Goal: Leave review/rating: Share an evaluation or opinion about a product, service, or content

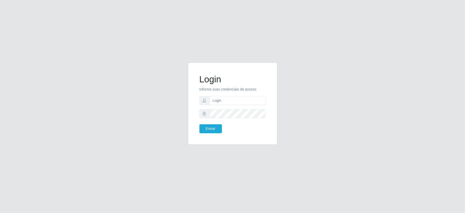
click at [220, 101] on input "text" at bounding box center [237, 100] width 56 height 9
drag, startPoint x: 232, startPoint y: 101, endPoint x: 174, endPoint y: 98, distance: 58.0
click at [174, 98] on div "Login Informe suas credenciais de acesso zivaneide Entrar" at bounding box center [232, 106] width 291 height 88
type input "zivaneide@ideal"
click at [199, 124] on button "Entrar" at bounding box center [210, 128] width 22 height 9
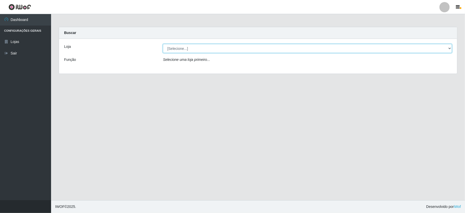
click at [182, 47] on select "[Selecione...] Ideal - Conceição" at bounding box center [307, 48] width 289 height 9
select select "231"
click at [163, 44] on select "[Selecione...] Ideal - Conceição" at bounding box center [307, 48] width 289 height 9
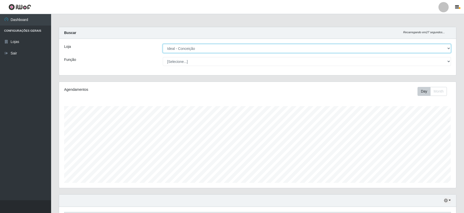
scroll to position [170, 0]
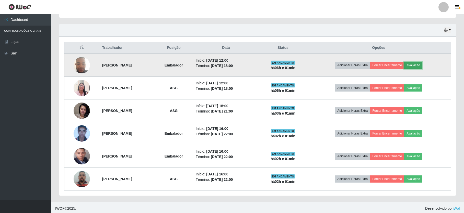
click at [422, 65] on button "Avaliação" at bounding box center [413, 65] width 18 height 7
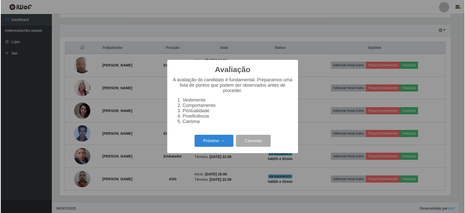
scroll to position [106, 392]
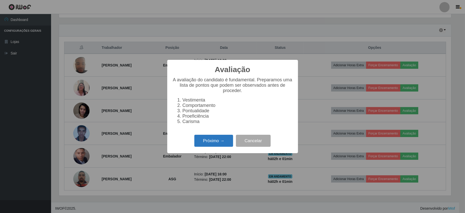
click at [211, 147] on button "Próximo →" at bounding box center [213, 141] width 39 height 12
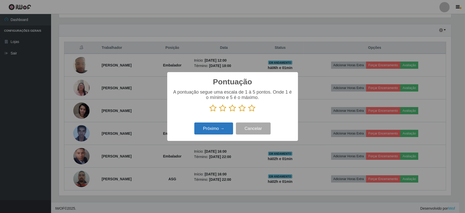
scroll to position [255164, 254878]
click at [214, 107] on icon at bounding box center [213, 108] width 7 height 8
click at [210, 112] on input "radio" at bounding box center [210, 112] width 0 height 0
click at [214, 128] on button "Próximo →" at bounding box center [213, 128] width 39 height 12
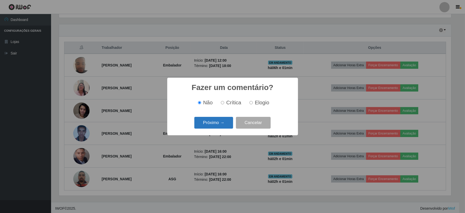
click at [220, 123] on button "Próximo →" at bounding box center [213, 123] width 39 height 12
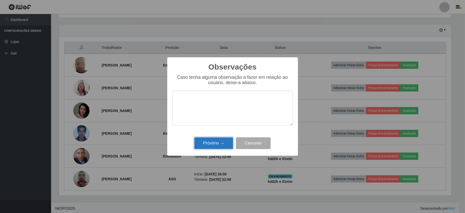
click at [205, 141] on button "Próximo →" at bounding box center [213, 143] width 39 height 12
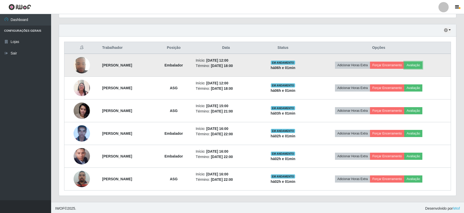
scroll to position [106, 396]
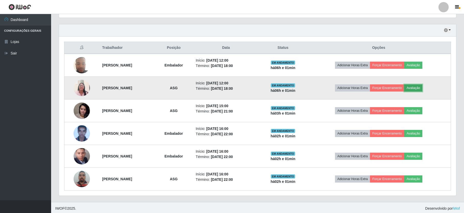
click at [421, 87] on button "Avaliação" at bounding box center [413, 87] width 18 height 7
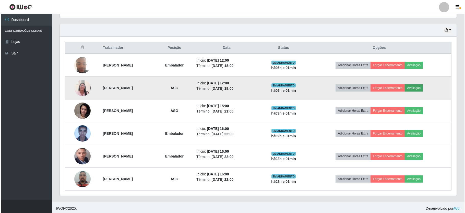
scroll to position [106, 392]
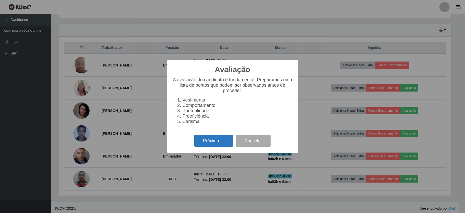
click at [214, 144] on button "Próximo →" at bounding box center [213, 141] width 39 height 12
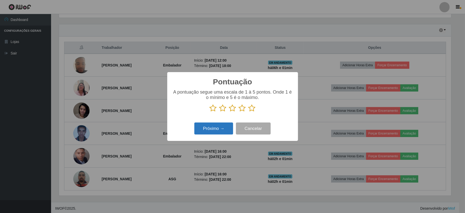
scroll to position [255164, 254878]
drag, startPoint x: 252, startPoint y: 108, endPoint x: 220, endPoint y: 132, distance: 40.4
click at [252, 108] on icon at bounding box center [251, 108] width 7 height 8
click at [248, 112] on input "radio" at bounding box center [248, 112] width 0 height 0
click at [213, 125] on button "Próximo →" at bounding box center [213, 128] width 39 height 12
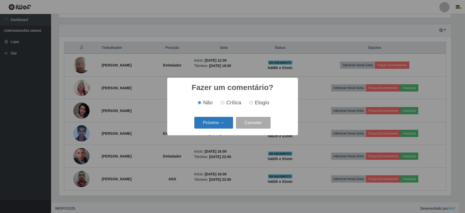
click at [223, 125] on button "Próximo →" at bounding box center [213, 123] width 39 height 12
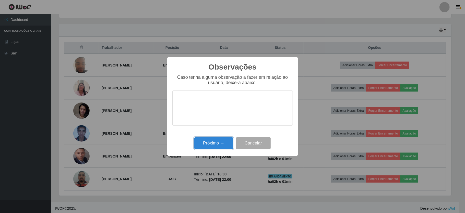
drag, startPoint x: 222, startPoint y: 141, endPoint x: 261, endPoint y: 131, distance: 40.2
click at [221, 141] on button "Próximo →" at bounding box center [213, 143] width 39 height 12
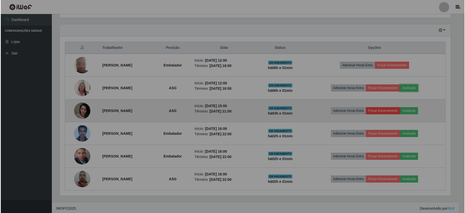
scroll to position [106, 396]
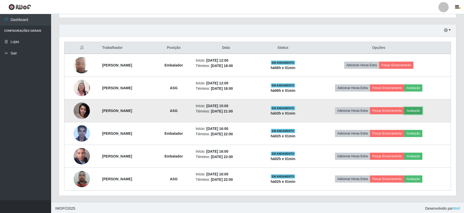
click at [419, 110] on button "Avaliação" at bounding box center [413, 110] width 18 height 7
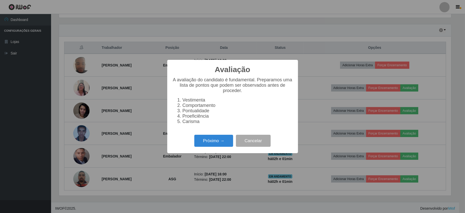
scroll to position [106, 392]
click at [208, 144] on button "Próximo →" at bounding box center [213, 141] width 39 height 12
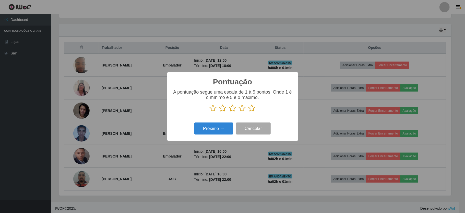
click at [252, 109] on icon at bounding box center [251, 108] width 7 height 8
click at [248, 112] on input "radio" at bounding box center [248, 112] width 0 height 0
click at [222, 127] on button "Próximo →" at bounding box center [213, 128] width 39 height 12
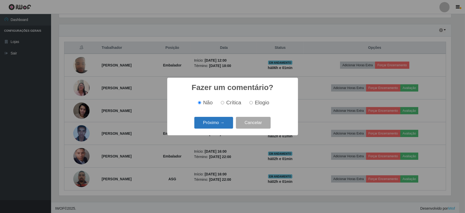
click at [224, 123] on button "Próximo →" at bounding box center [213, 123] width 39 height 12
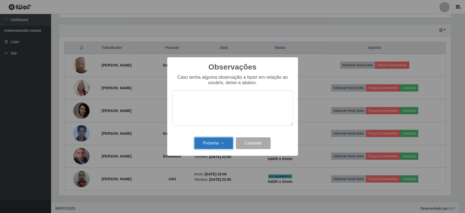
click at [216, 141] on button "Próximo →" at bounding box center [213, 143] width 39 height 12
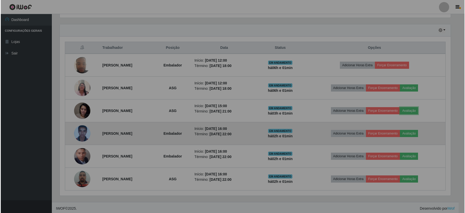
scroll to position [106, 396]
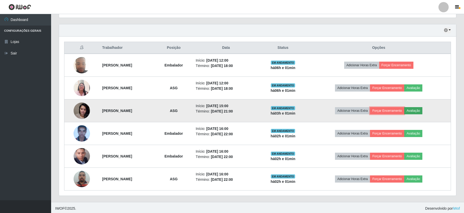
click at [404, 111] on button "Forçar Encerramento" at bounding box center [387, 110] width 34 height 7
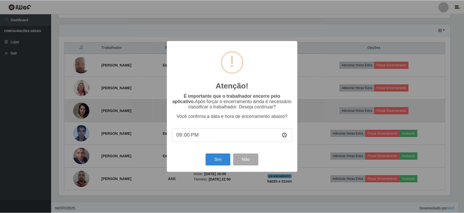
scroll to position [106, 392]
click at [275, 95] on b "É importante que o trabalhador encerre pelo aplicativo." at bounding box center [227, 98] width 108 height 10
click at [249, 161] on button "Não" at bounding box center [246, 159] width 25 height 12
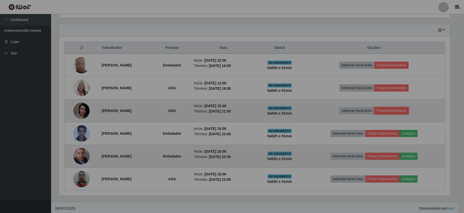
scroll to position [106, 396]
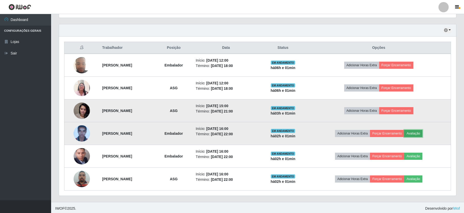
click at [422, 132] on button "Avaliação" at bounding box center [413, 133] width 18 height 7
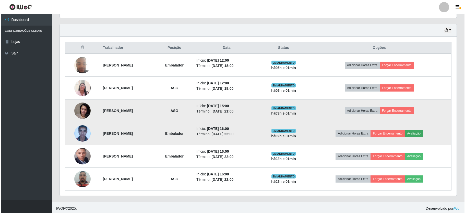
scroll to position [106, 392]
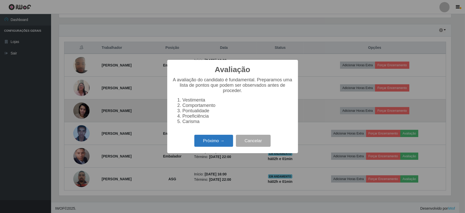
click at [217, 142] on button "Próximo →" at bounding box center [213, 141] width 39 height 12
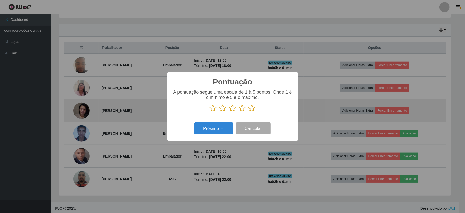
click at [252, 106] on icon at bounding box center [251, 108] width 7 height 8
click at [248, 112] on input "radio" at bounding box center [248, 112] width 0 height 0
click at [214, 134] on button "Próximo →" at bounding box center [213, 128] width 39 height 12
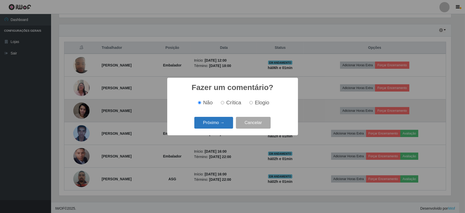
click at [224, 125] on button "Próximo →" at bounding box center [213, 123] width 39 height 12
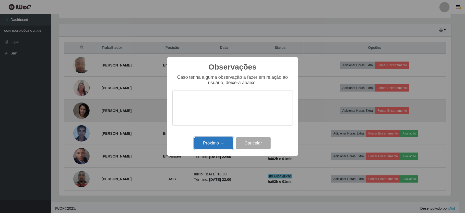
click at [224, 143] on button "Próximo →" at bounding box center [213, 143] width 39 height 12
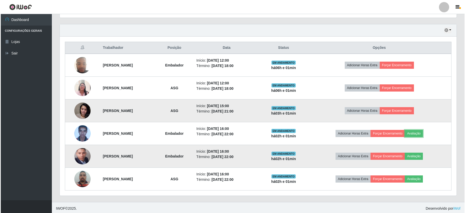
scroll to position [106, 396]
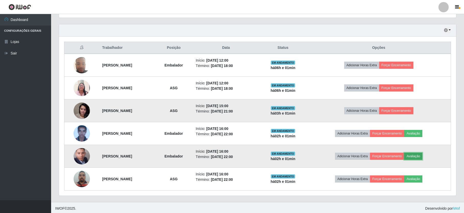
click at [422, 156] on button "Avaliação" at bounding box center [413, 155] width 18 height 7
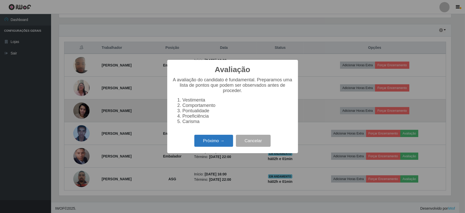
click at [211, 142] on button "Próximo →" at bounding box center [213, 141] width 39 height 12
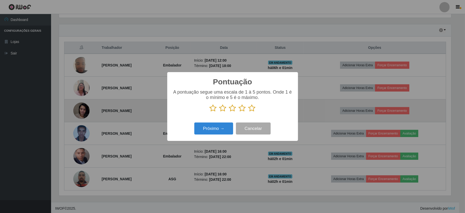
click at [253, 108] on icon at bounding box center [251, 108] width 7 height 8
click at [248, 112] on input "radio" at bounding box center [248, 112] width 0 height 0
click at [221, 126] on button "Próximo →" at bounding box center [213, 128] width 39 height 12
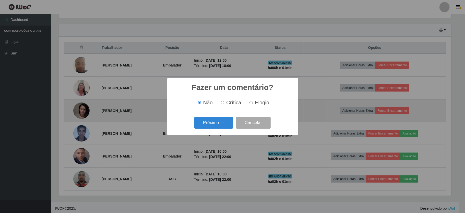
click at [224, 126] on button "Próximo →" at bounding box center [213, 123] width 39 height 12
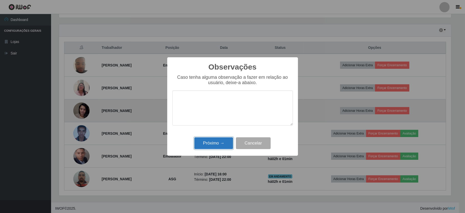
click at [220, 145] on button "Próximo →" at bounding box center [213, 143] width 39 height 12
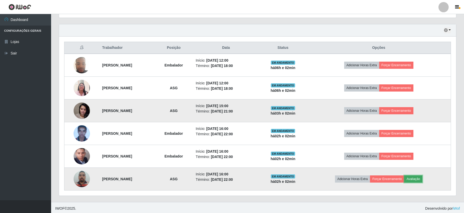
click at [417, 178] on button "Avaliação" at bounding box center [413, 178] width 18 height 7
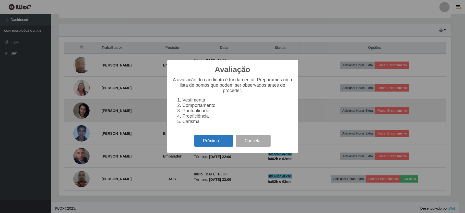
click at [213, 143] on button "Próximo →" at bounding box center [213, 141] width 39 height 12
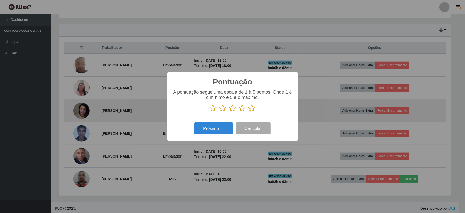
click at [253, 108] on icon at bounding box center [251, 108] width 7 height 8
click at [248, 112] on input "radio" at bounding box center [248, 112] width 0 height 0
click at [214, 131] on button "Próximo →" at bounding box center [213, 128] width 39 height 12
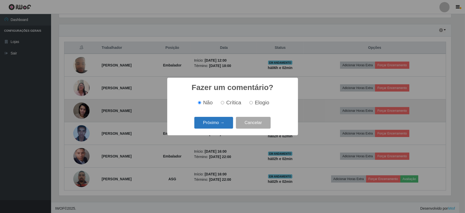
click at [213, 128] on button "Próximo →" at bounding box center [213, 123] width 39 height 12
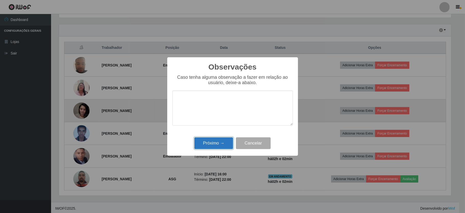
click at [214, 140] on button "Próximo →" at bounding box center [213, 143] width 39 height 12
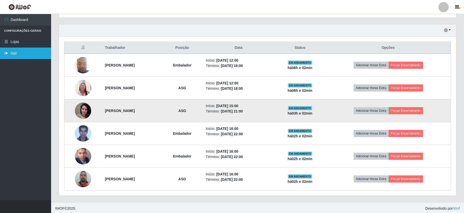
click at [15, 52] on link "Sair" at bounding box center [25, 52] width 51 height 11
